Goal: Information Seeking & Learning: Learn about a topic

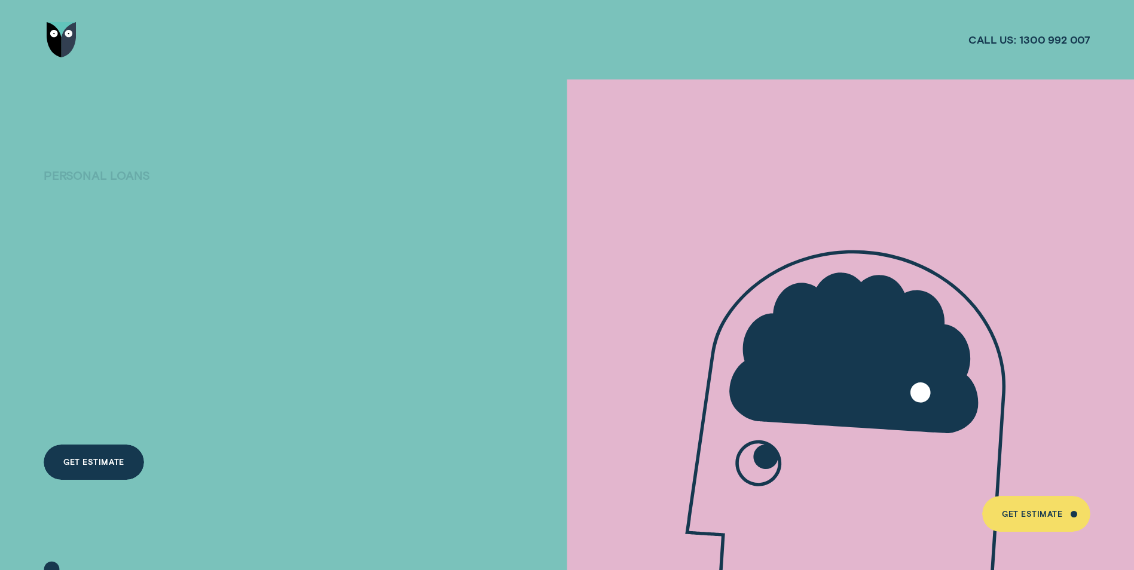
click at [1021, 512] on div "Get Estimate" at bounding box center [1032, 515] width 60 height 7
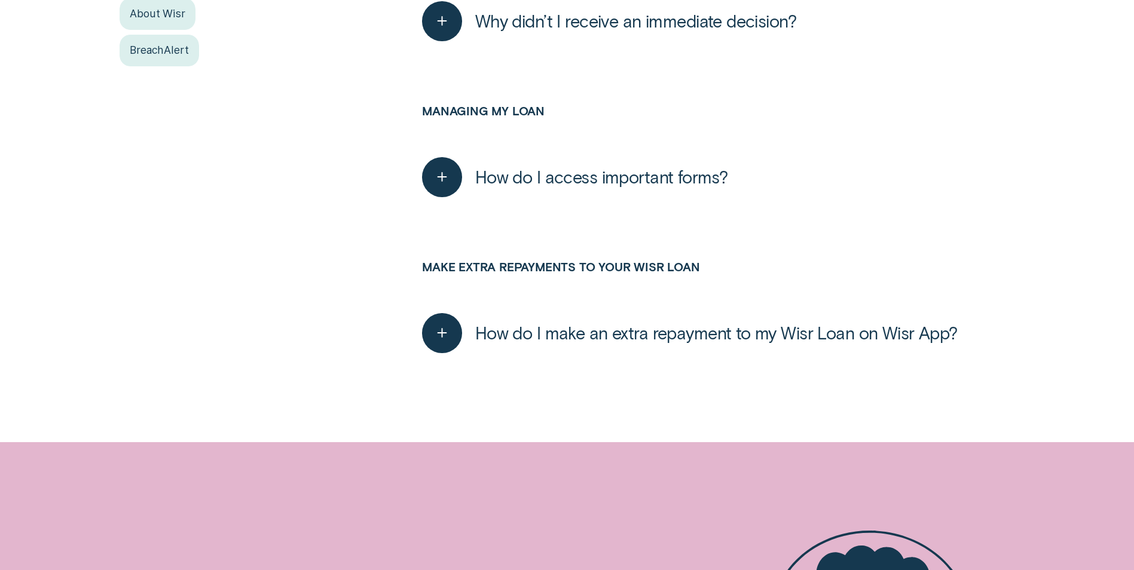
scroll to position [342, 0]
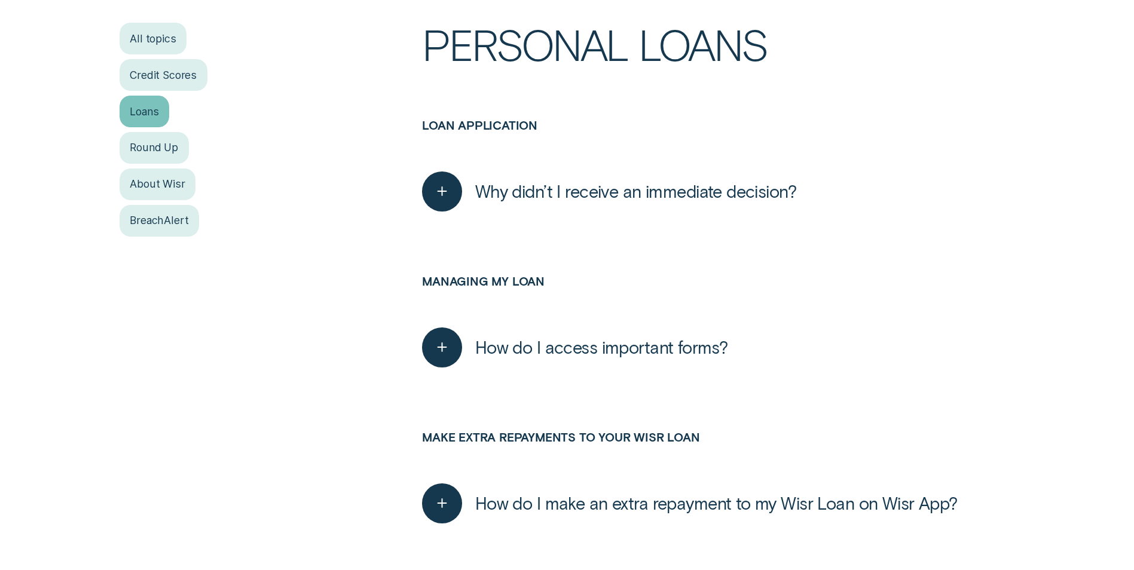
click at [129, 113] on div "Loans" at bounding box center [145, 112] width 50 height 32
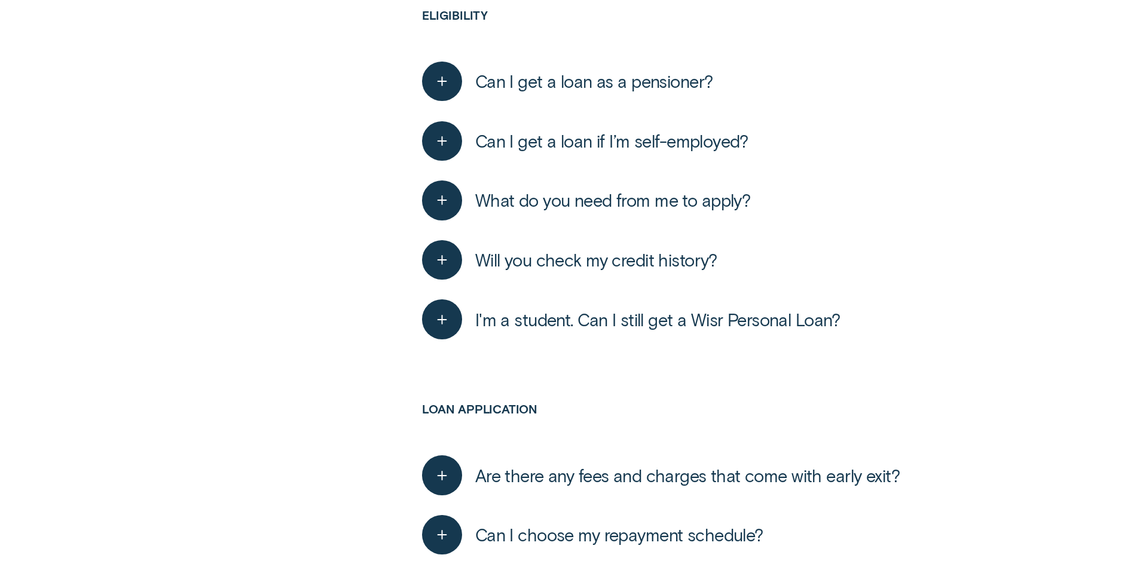
scroll to position [1043, 0]
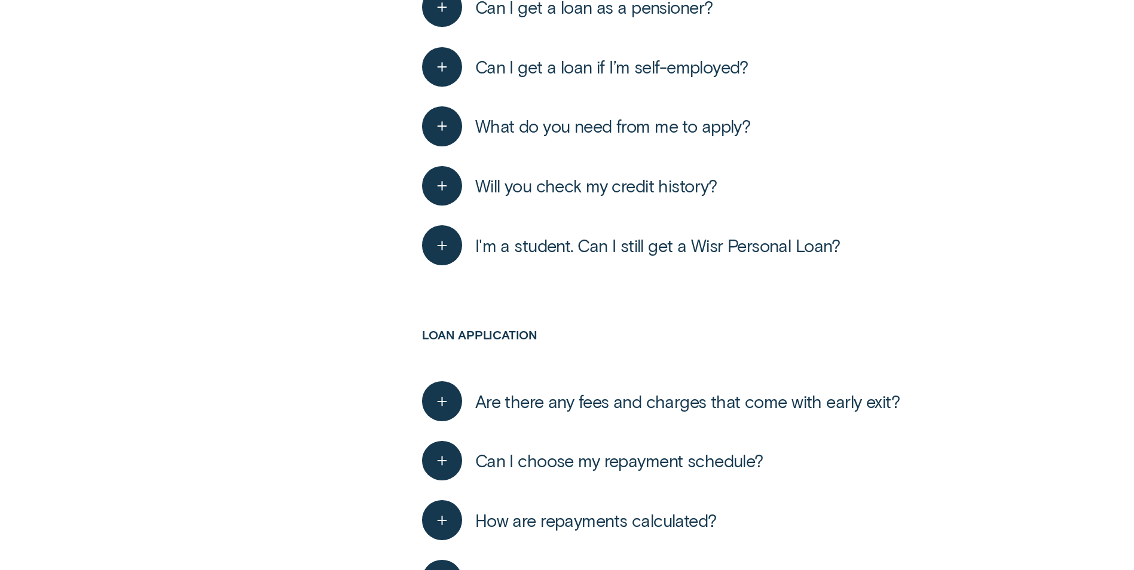
click at [661, 74] on span "Can I get a loan if I’m self-employed?" at bounding box center [611, 67] width 273 height 22
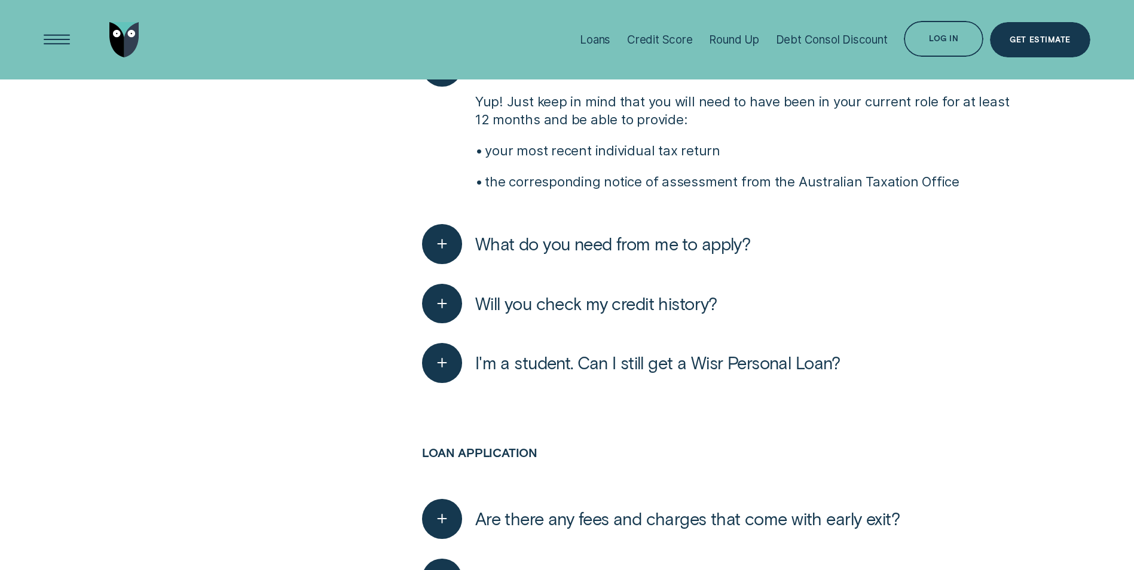
scroll to position [0, 0]
